Goal: Task Accomplishment & Management: Complete application form

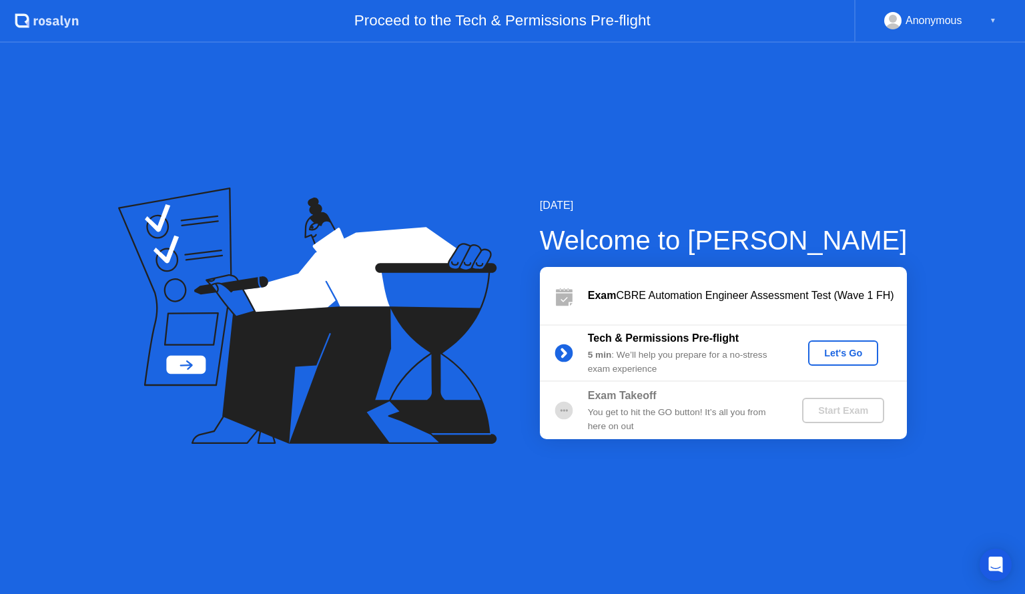
click at [833, 352] on div "Let's Go" at bounding box center [842, 353] width 59 height 11
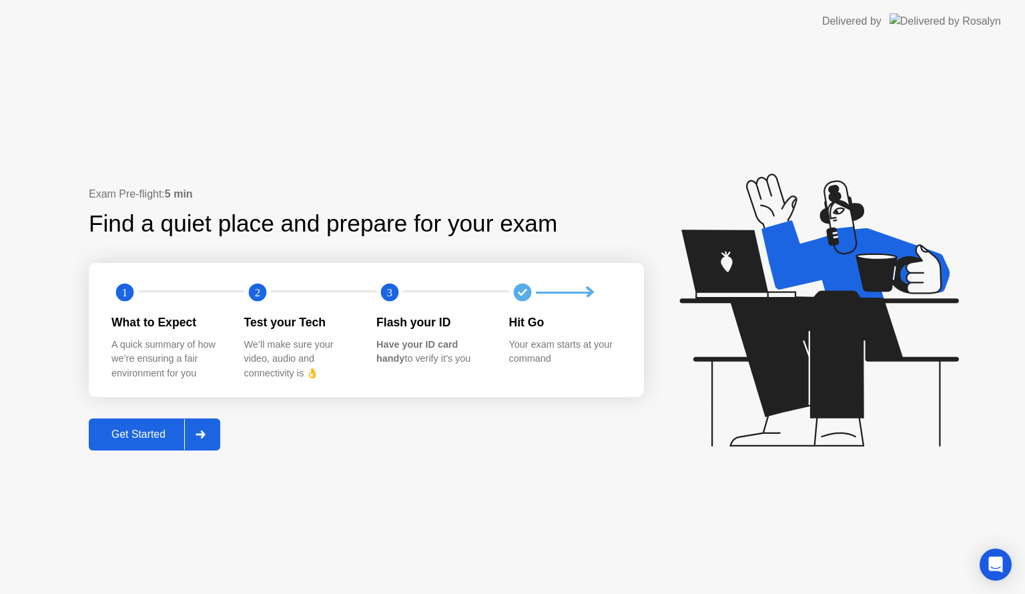
click at [205, 432] on icon at bounding box center [199, 434] width 9 height 8
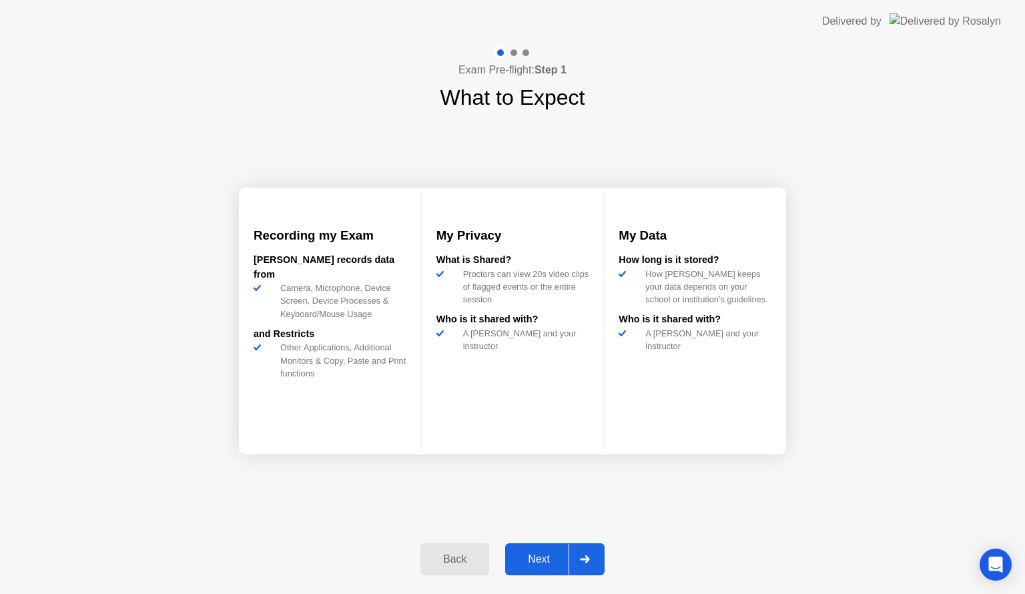
click at [586, 555] on icon at bounding box center [584, 559] width 9 height 8
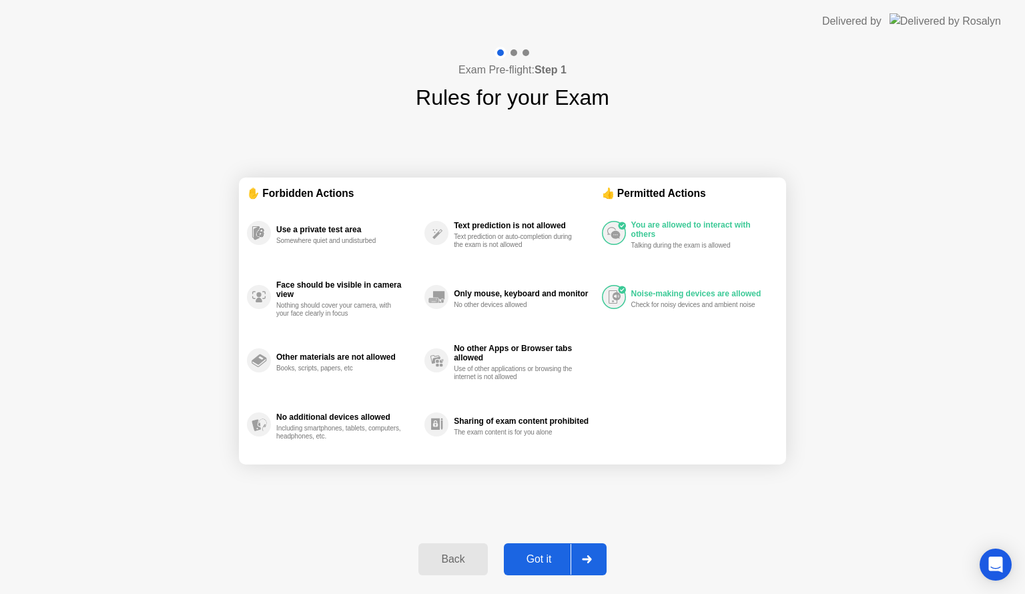
click at [594, 557] on div at bounding box center [586, 559] width 32 height 31
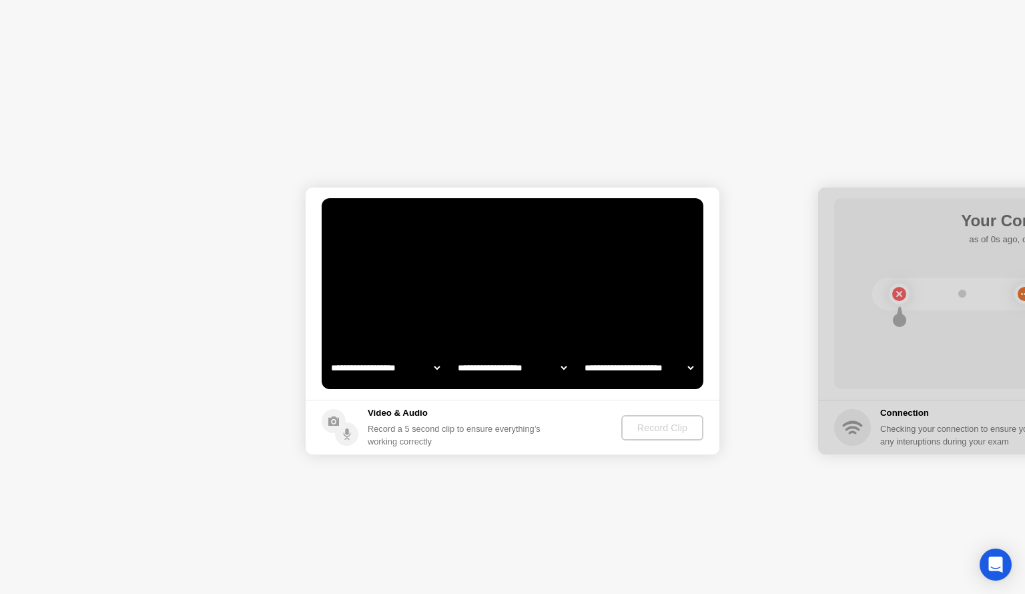
select select "**********"
select select "*******"
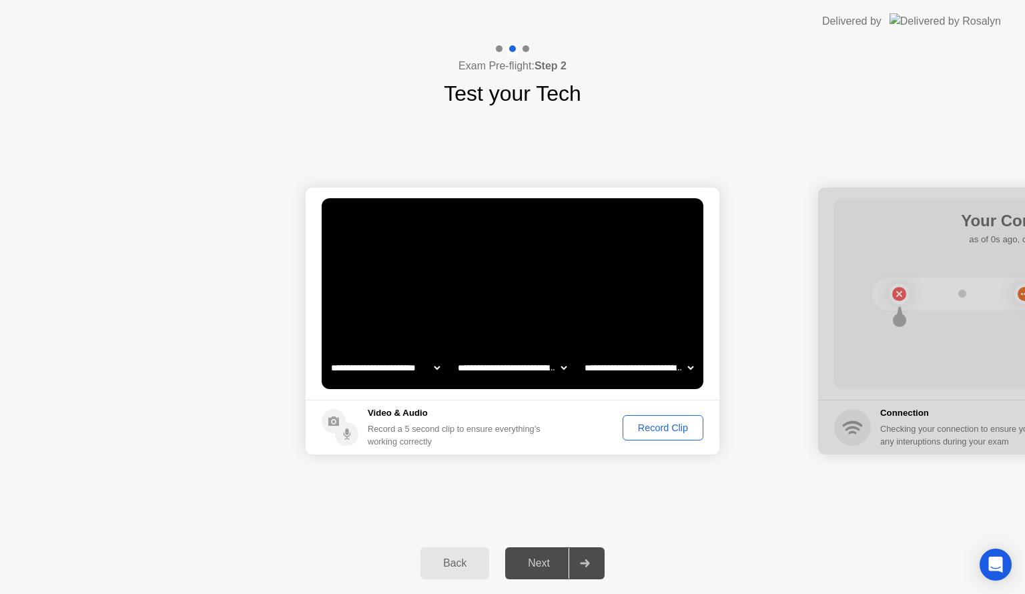
click at [451, 562] on div "Back" at bounding box center [454, 563] width 61 height 12
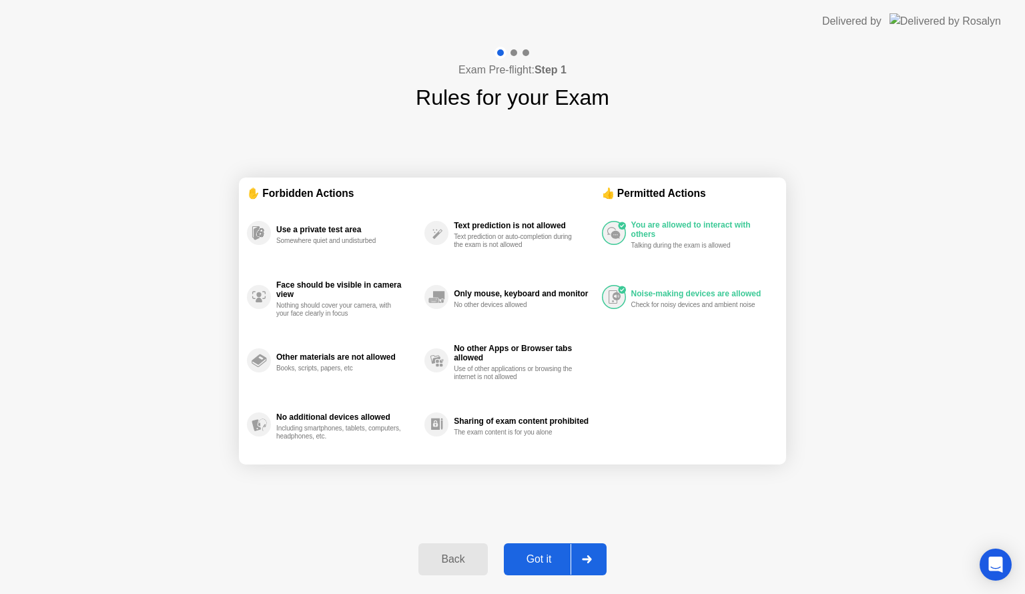
click at [595, 564] on div at bounding box center [586, 559] width 32 height 31
select select "**********"
select select "*******"
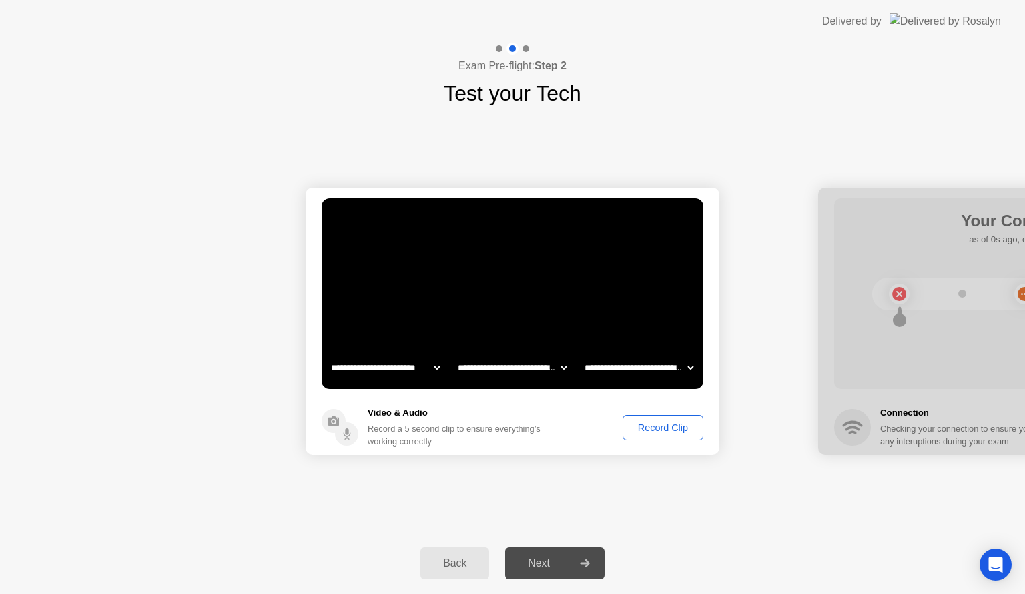
click at [670, 431] on div "Record Clip" at bounding box center [662, 427] width 71 height 11
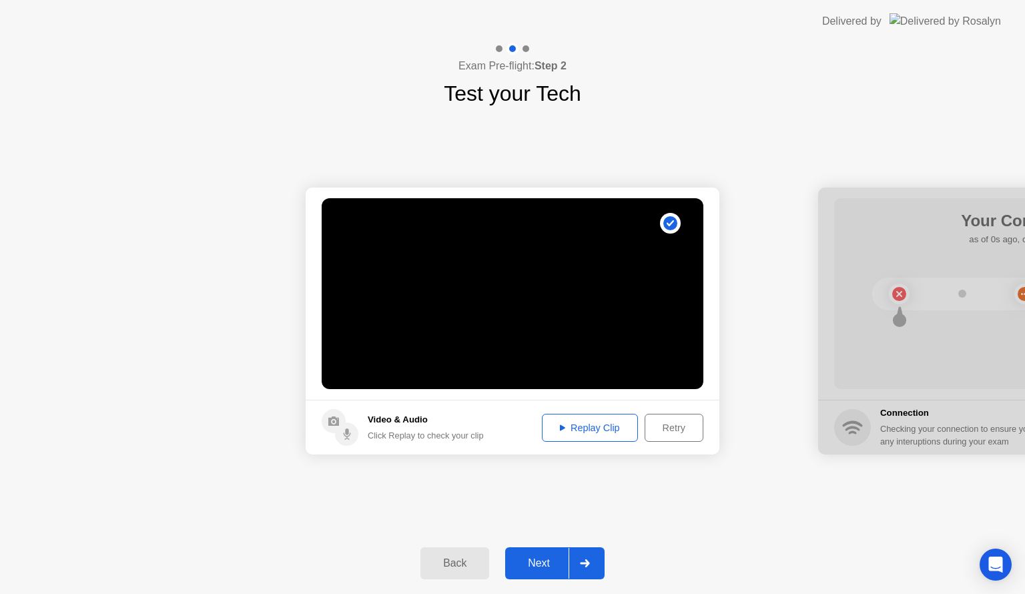
click at [595, 430] on div "Replay Clip" at bounding box center [589, 427] width 87 height 11
click at [589, 424] on div "Replay Clip" at bounding box center [589, 427] width 87 height 11
drag, startPoint x: 915, startPoint y: 206, endPoint x: 700, endPoint y: 183, distance: 215.4
drag, startPoint x: 941, startPoint y: 199, endPoint x: 836, endPoint y: 202, distance: 104.8
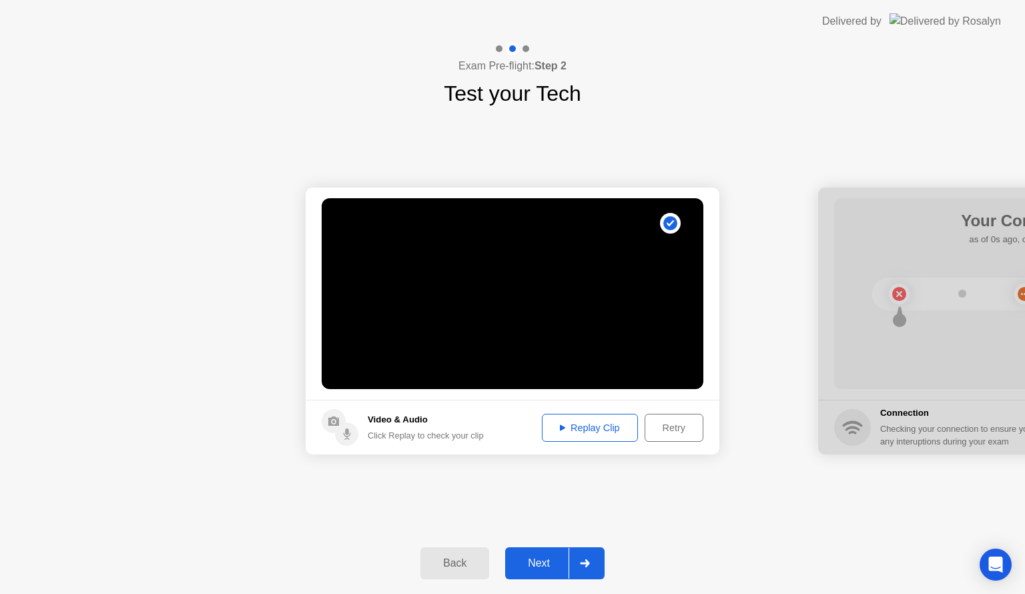
click at [836, 202] on div at bounding box center [1025, 320] width 414 height 267
click at [576, 562] on div at bounding box center [584, 563] width 32 height 31
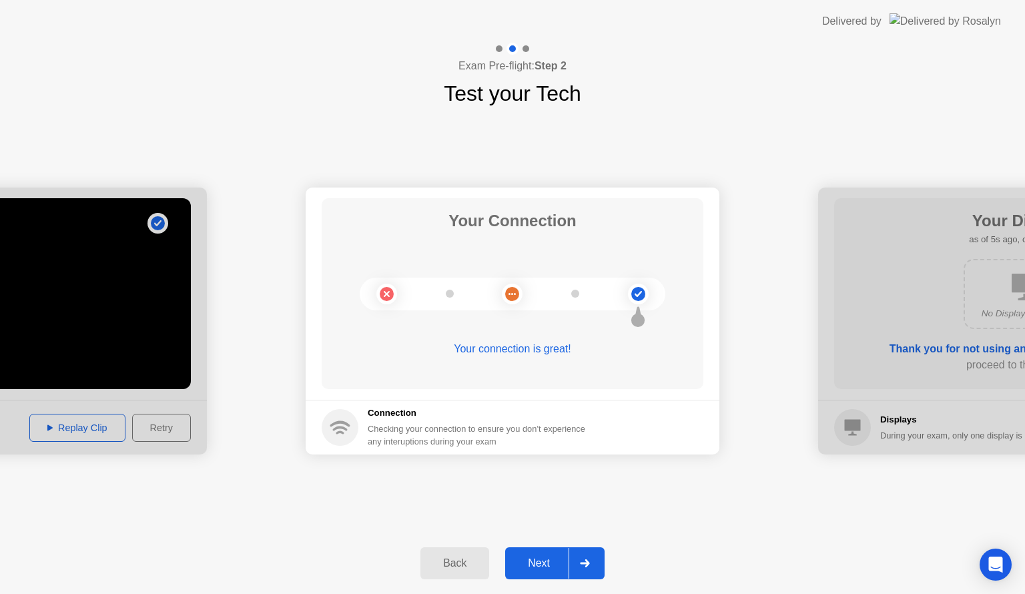
click at [588, 567] on div at bounding box center [584, 563] width 32 height 31
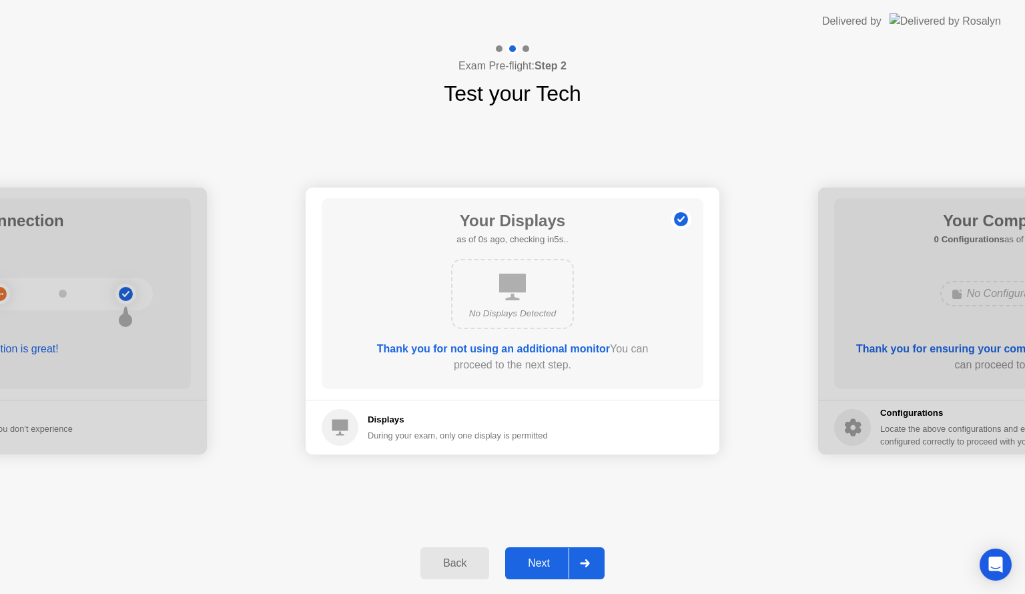
click at [588, 567] on div at bounding box center [584, 563] width 32 height 31
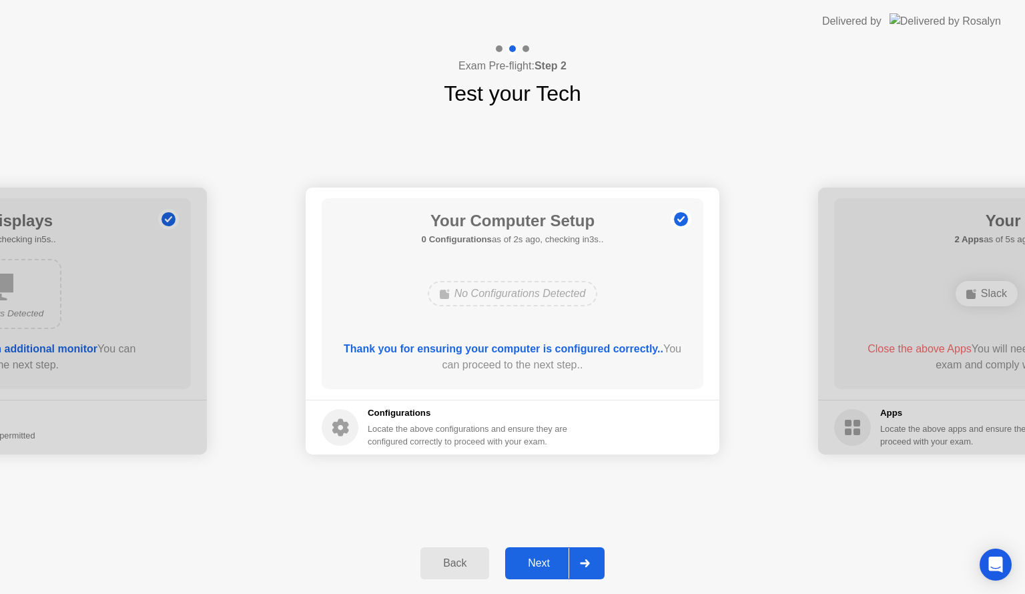
click at [588, 567] on div at bounding box center [584, 563] width 32 height 31
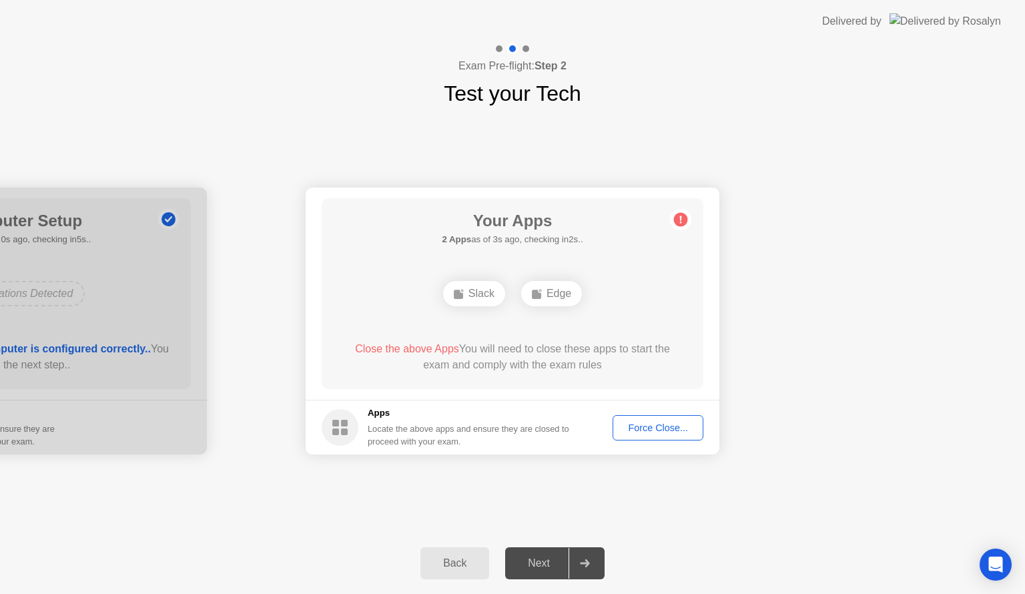
click at [658, 425] on div "Force Close..." at bounding box center [657, 427] width 81 height 11
click at [670, 432] on div "Force Close..." at bounding box center [657, 427] width 81 height 11
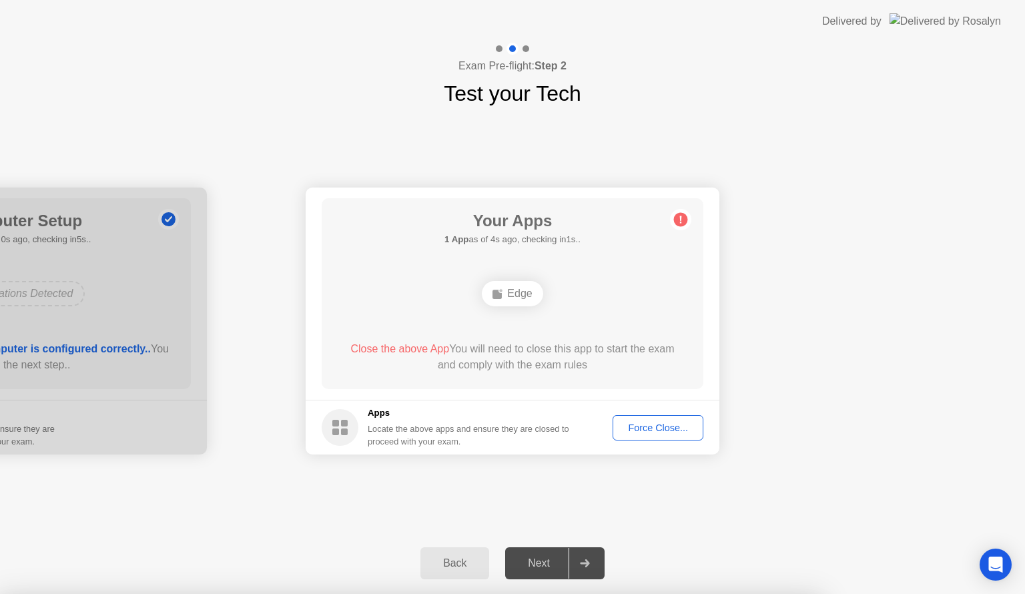
click at [664, 426] on div "Force Close..." at bounding box center [657, 427] width 81 height 11
click at [721, 123] on div "**********" at bounding box center [512, 320] width 1025 height 423
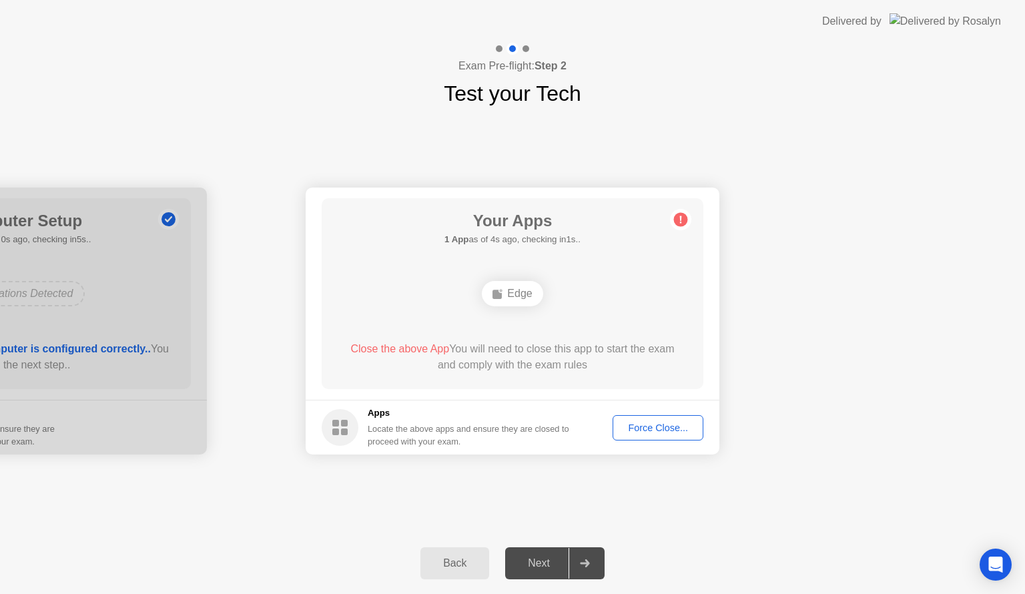
click at [657, 424] on div "Force Close..." at bounding box center [657, 427] width 81 height 11
click at [668, 424] on div "Force Close..." at bounding box center [657, 427] width 81 height 11
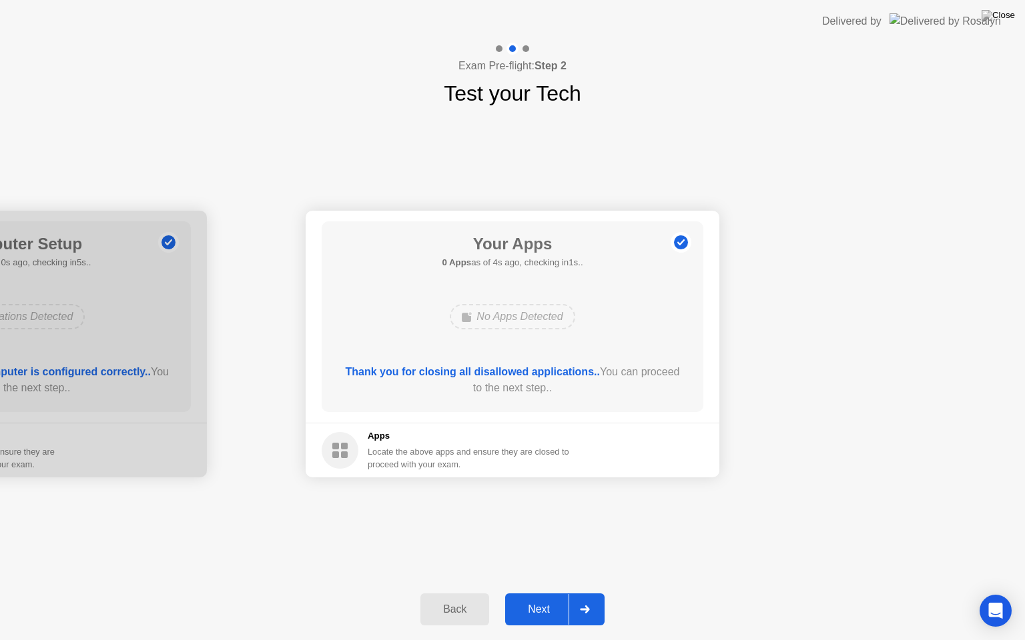
click at [588, 593] on icon at bounding box center [584, 610] width 9 height 8
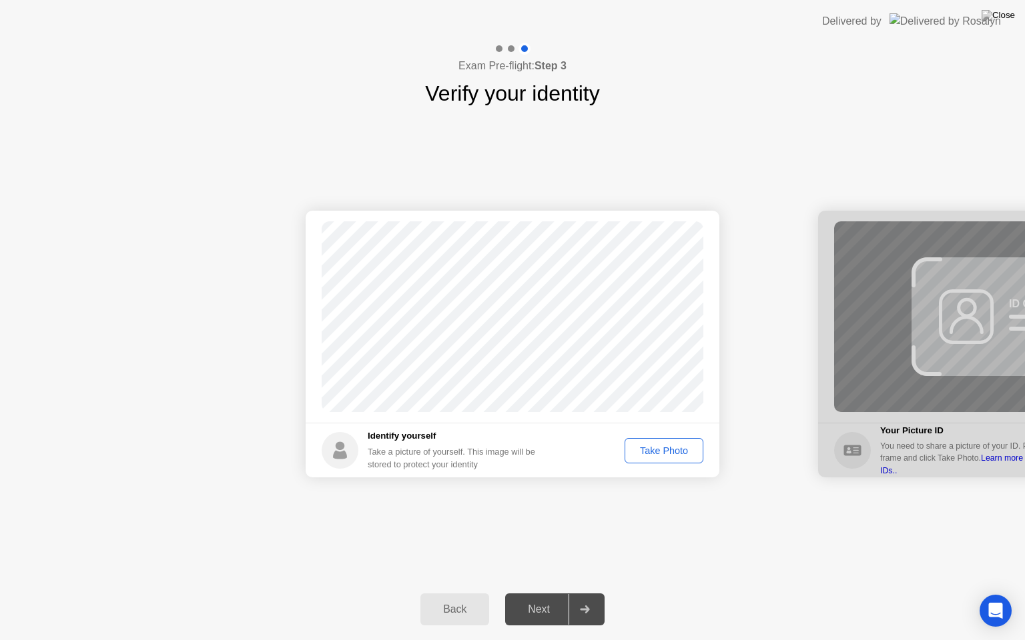
click at [662, 451] on div "Take Photo" at bounding box center [663, 451] width 69 height 11
click at [595, 593] on div at bounding box center [584, 609] width 32 height 31
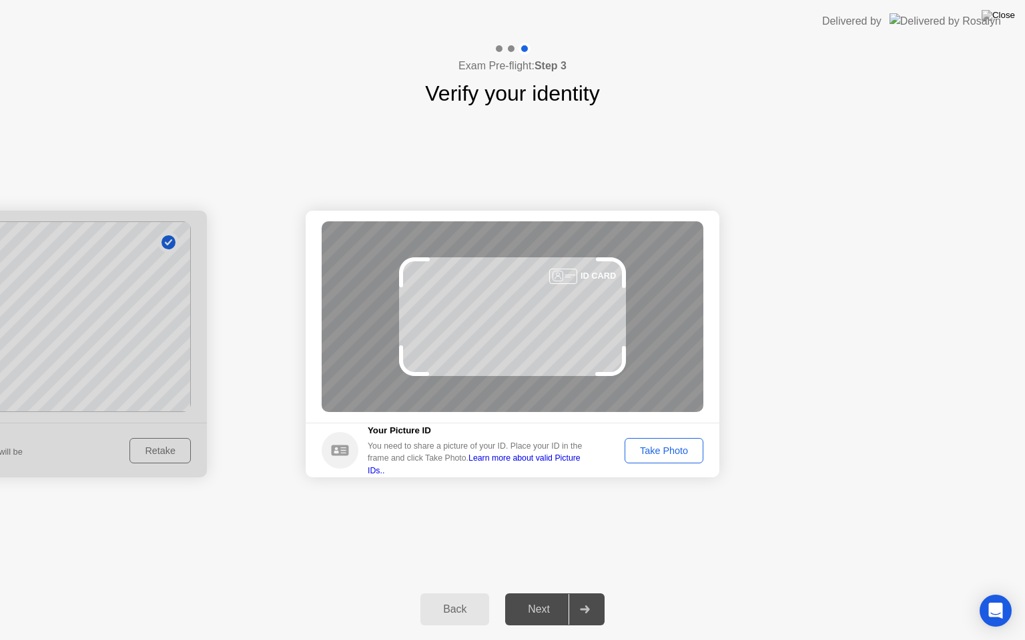
click at [657, 452] on div "Take Photo" at bounding box center [663, 451] width 69 height 11
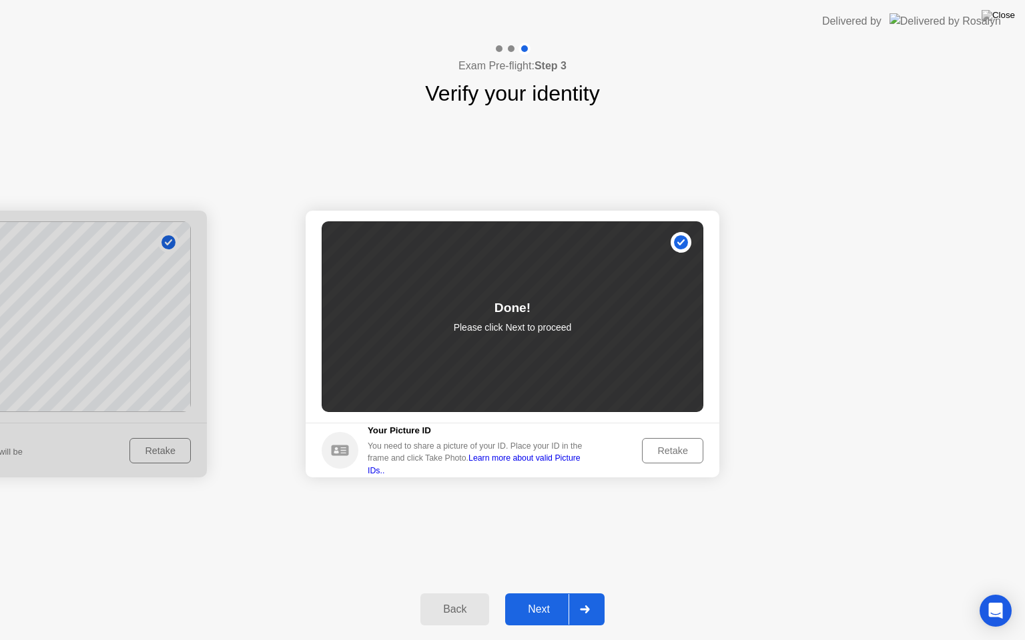
click at [657, 452] on div "Retake" at bounding box center [672, 451] width 52 height 11
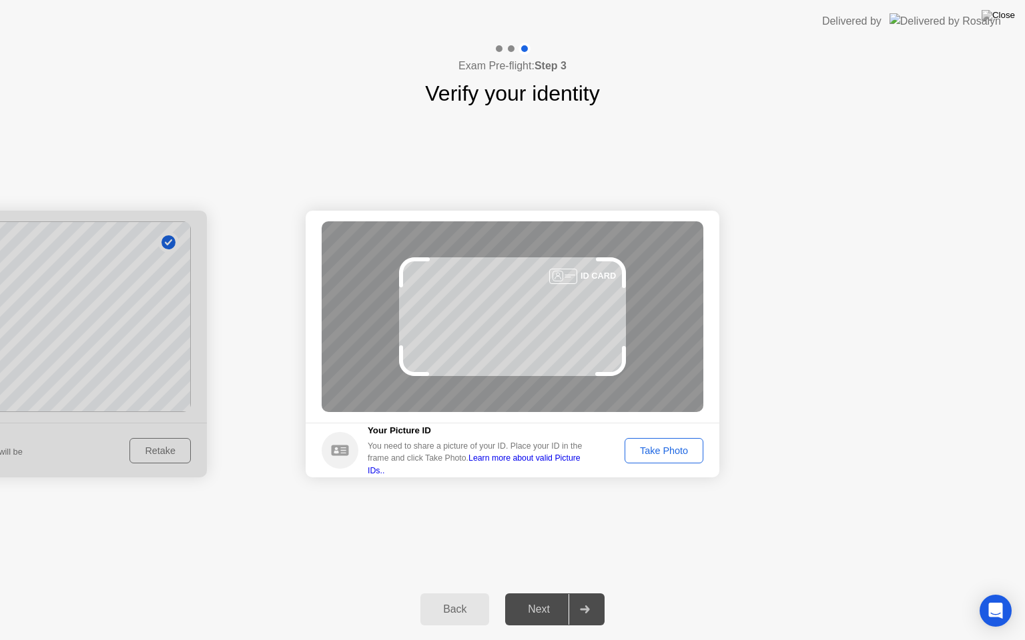
click at [664, 454] on div "Take Photo" at bounding box center [663, 451] width 69 height 11
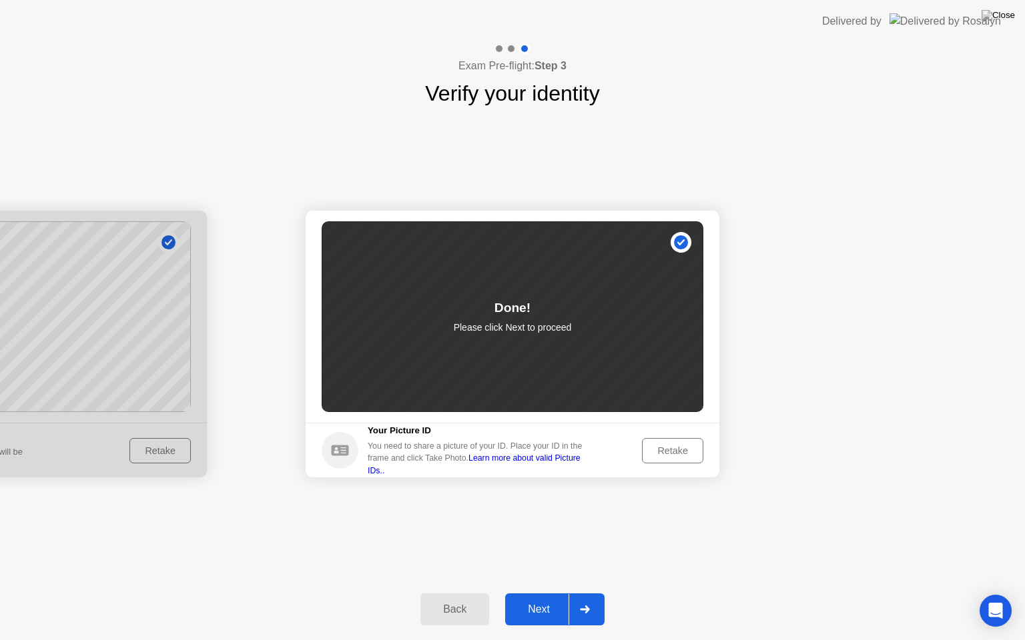
click at [590, 593] on div at bounding box center [584, 609] width 32 height 31
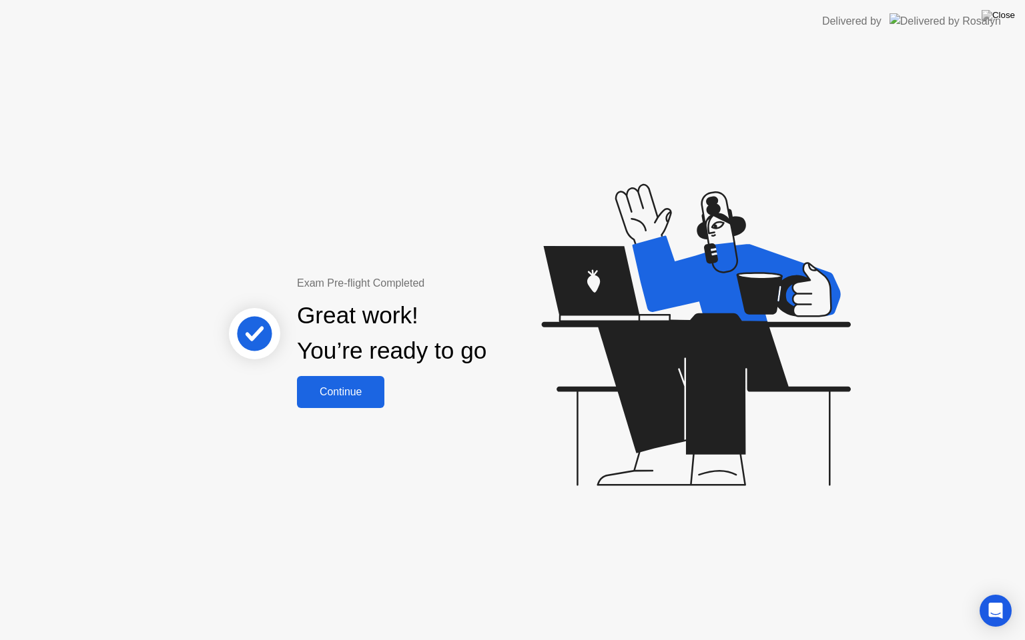
click at [338, 390] on div "Continue" at bounding box center [340, 392] width 79 height 12
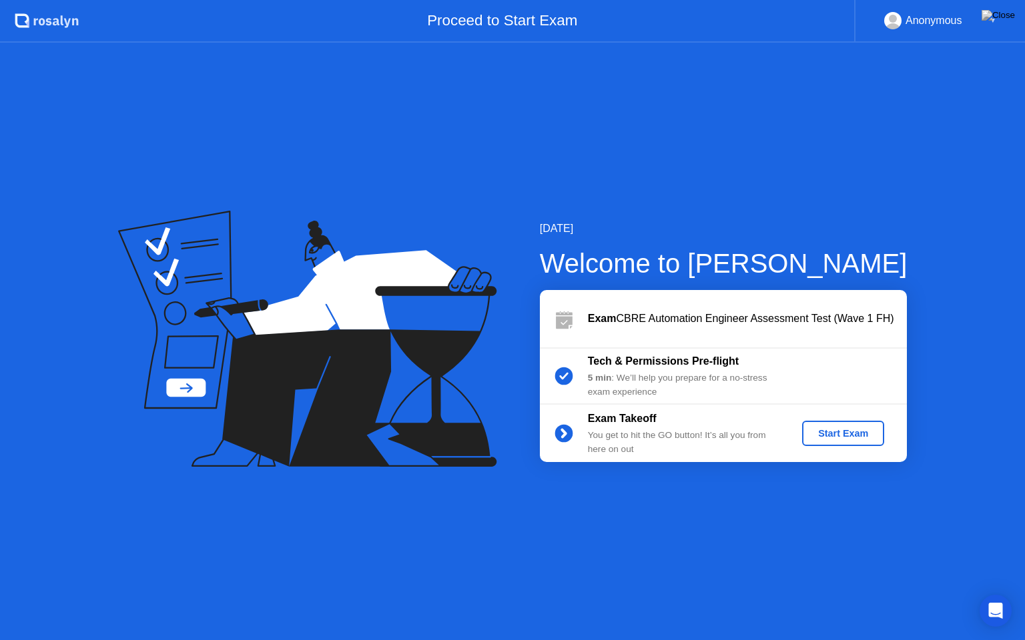
click at [844, 438] on div "Start Exam" at bounding box center [842, 433] width 71 height 11
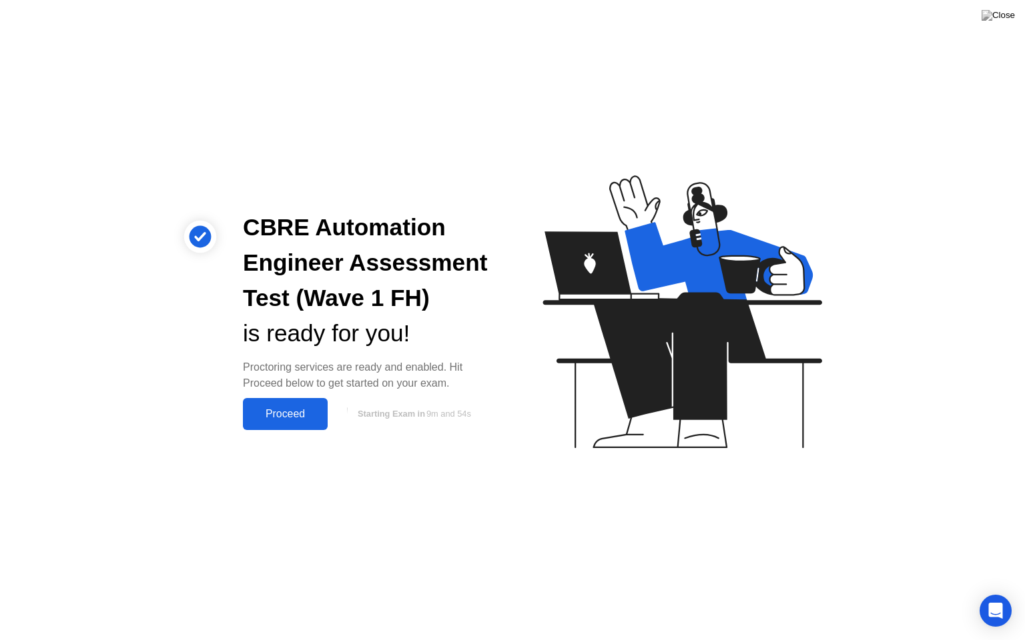
click at [284, 420] on div "Proceed" at bounding box center [285, 414] width 77 height 12
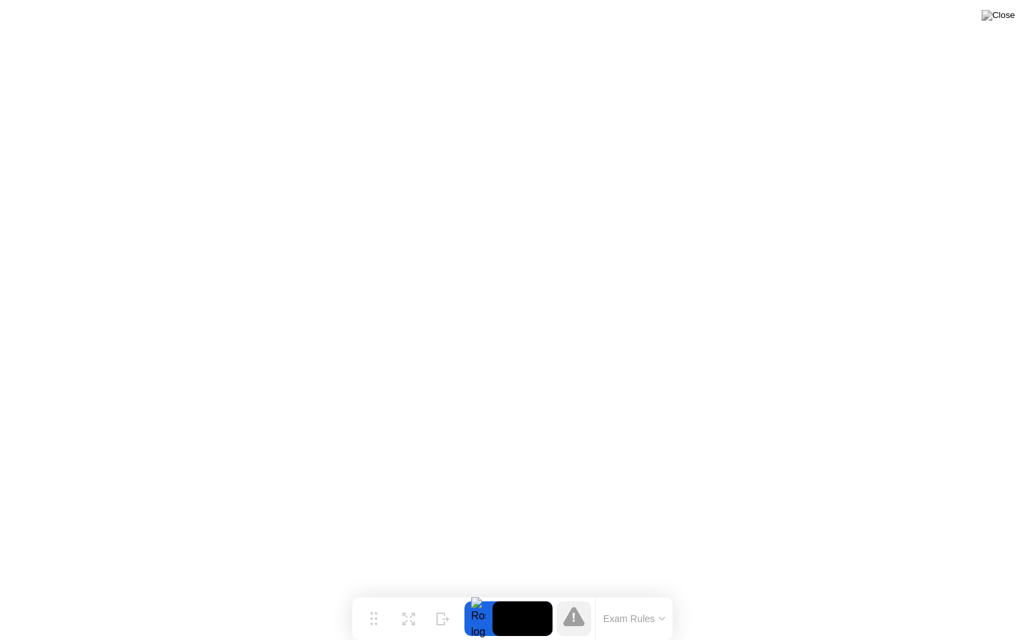
click at [616, 593] on button "Exam Rules" at bounding box center [634, 619] width 71 height 12
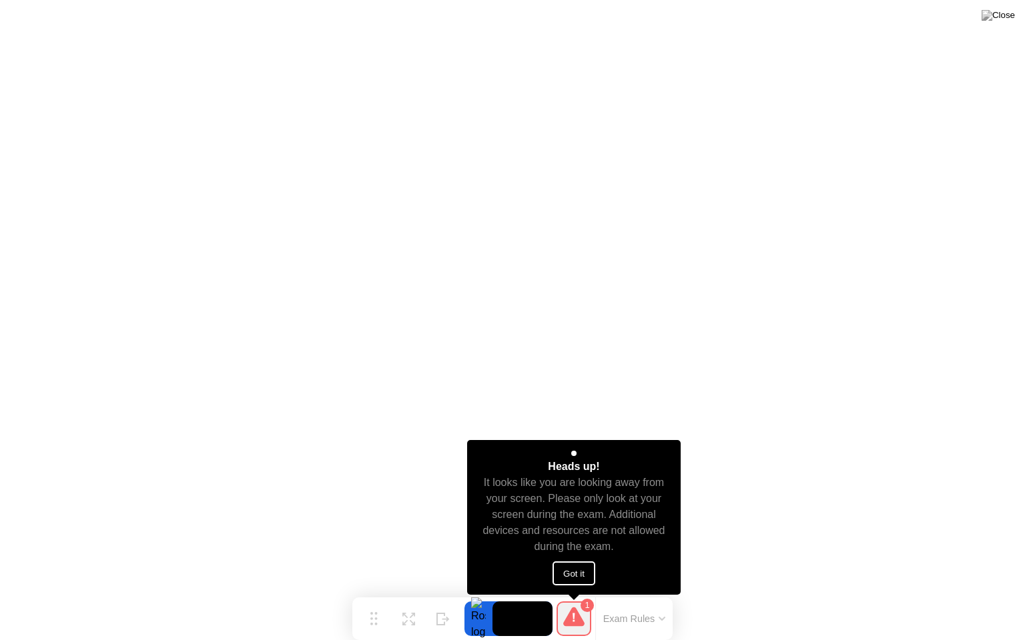
click at [569, 584] on button "Got it" at bounding box center [573, 574] width 43 height 24
